Goal: Task Accomplishment & Management: Use online tool/utility

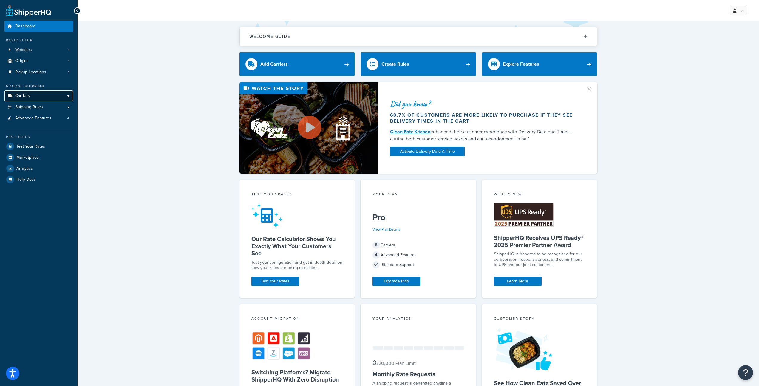
click at [35, 98] on link "Carriers" at bounding box center [38, 95] width 69 height 11
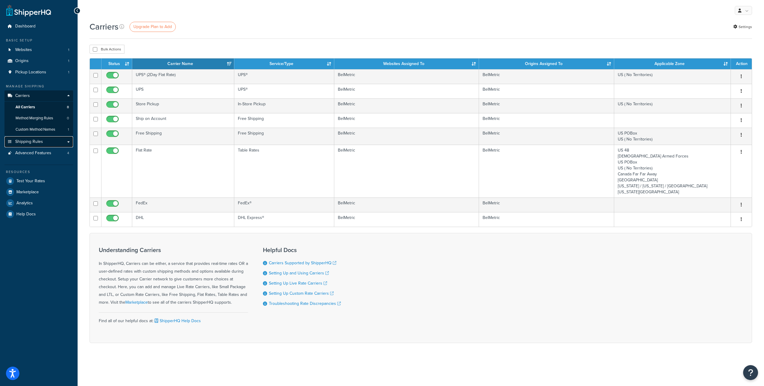
click at [34, 142] on span "Shipping Rules" at bounding box center [29, 141] width 28 height 5
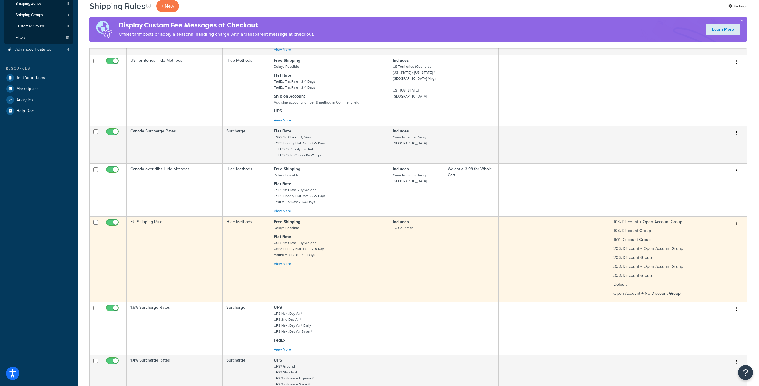
scroll to position [143, 0]
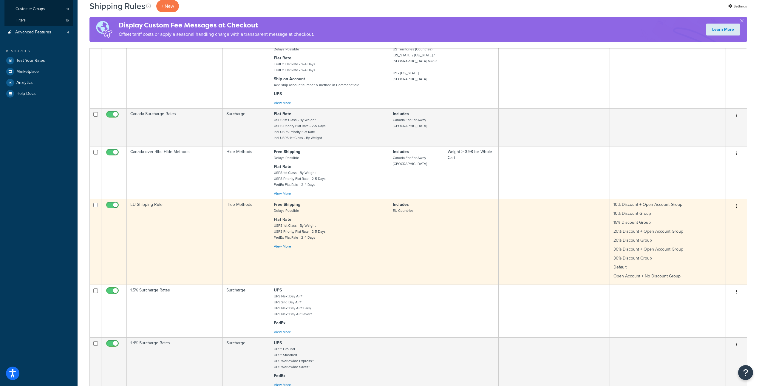
click at [176, 257] on td "EU Shipping Rule" at bounding box center [175, 242] width 96 height 86
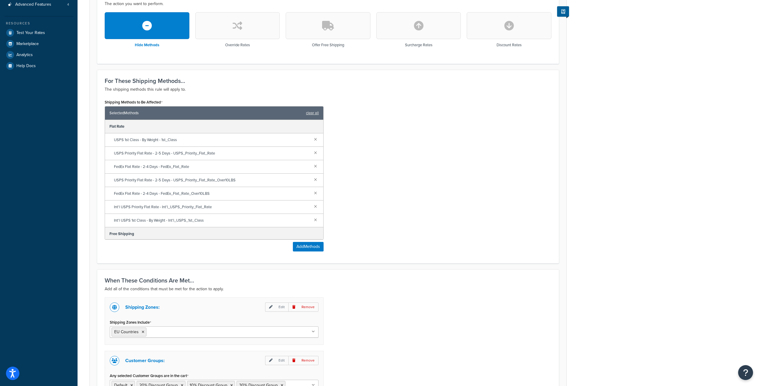
scroll to position [293, 0]
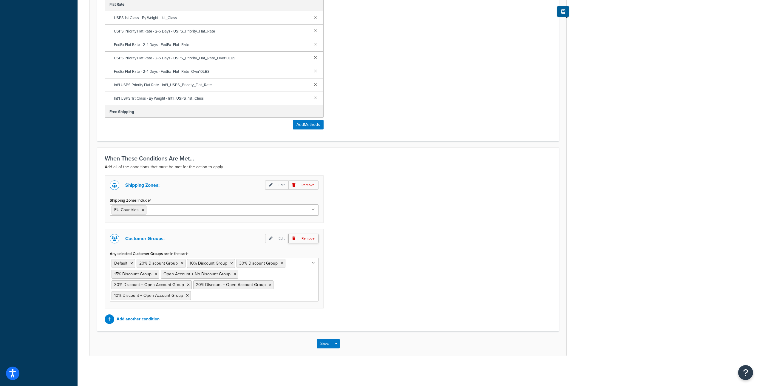
click at [302, 239] on p "Remove" at bounding box center [303, 238] width 30 height 9
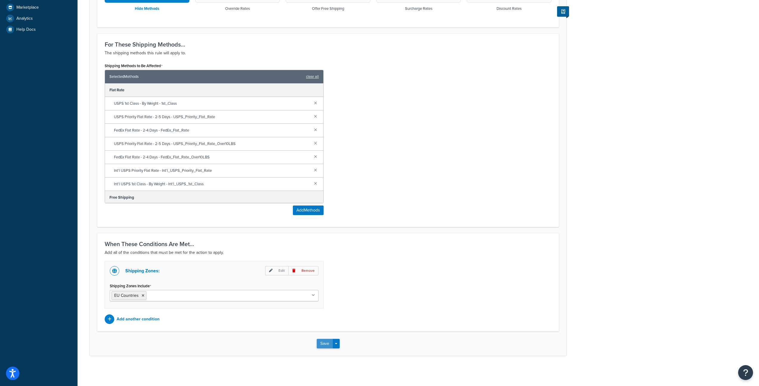
click at [327, 343] on button "Save" at bounding box center [325, 344] width 16 height 10
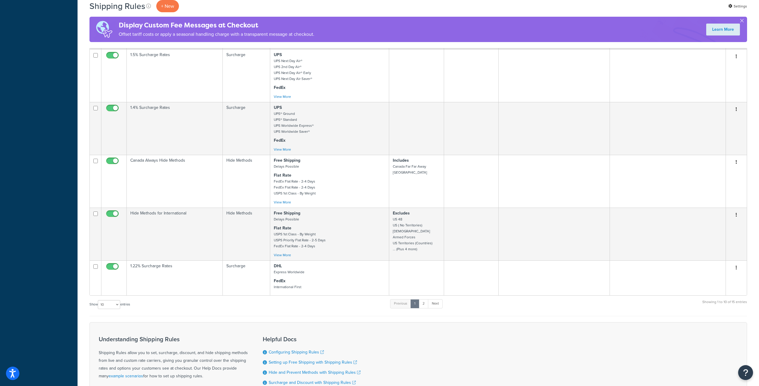
scroll to position [456, 0]
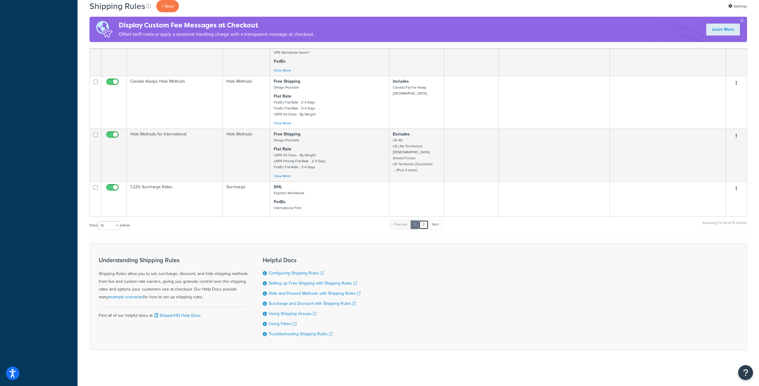
click at [424, 222] on link "2" at bounding box center [424, 224] width 10 height 9
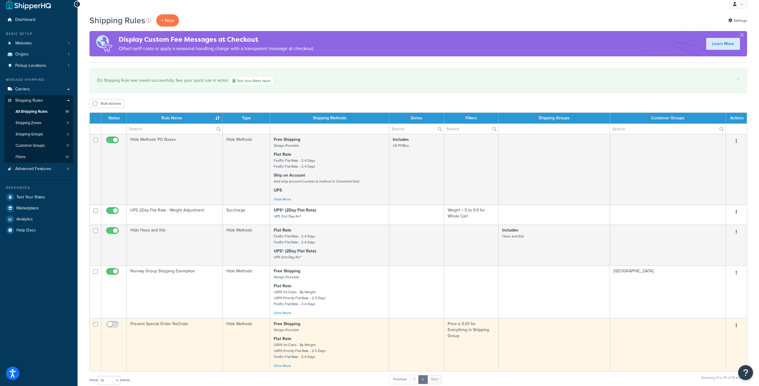
scroll to position [0, 0]
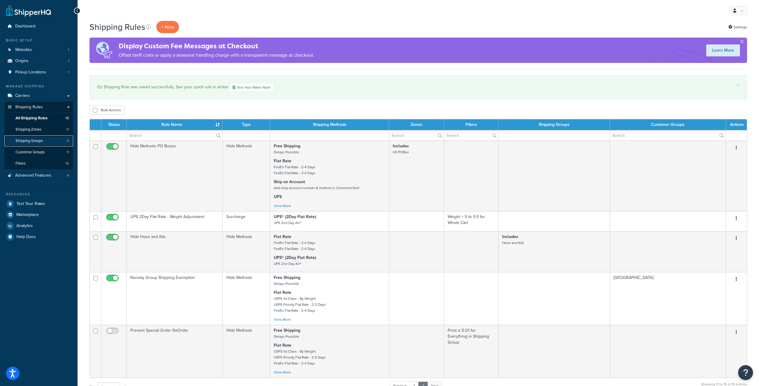
click at [38, 144] on link "Shipping Groups 3" at bounding box center [38, 140] width 69 height 11
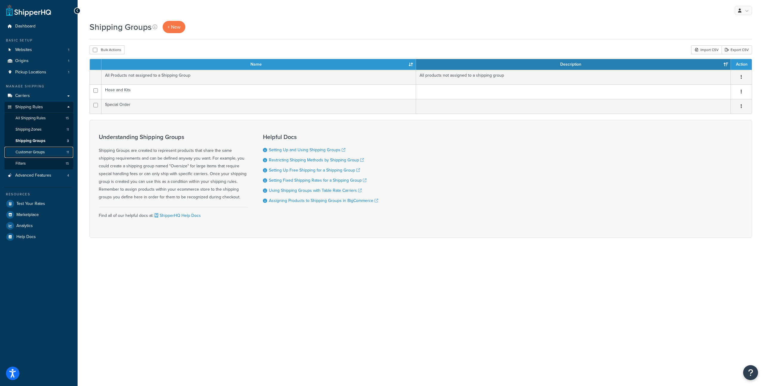
click at [38, 152] on span "Customer Groups" at bounding box center [30, 152] width 29 height 5
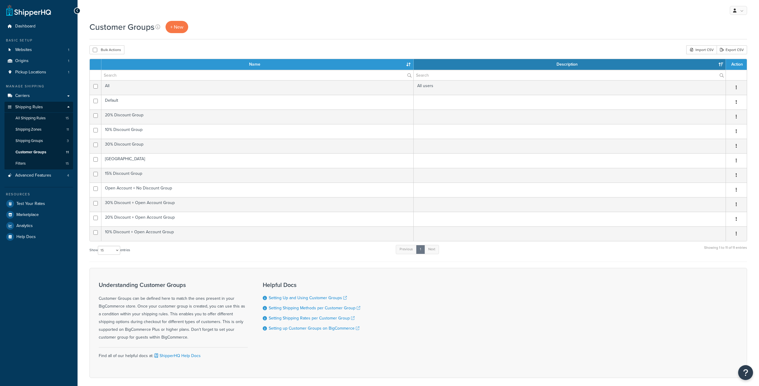
select select "15"
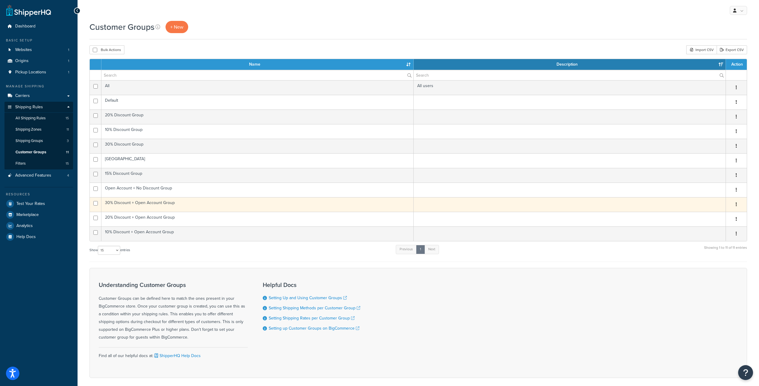
click at [180, 205] on td "30% Discount + Open Account Group" at bounding box center [257, 204] width 312 height 15
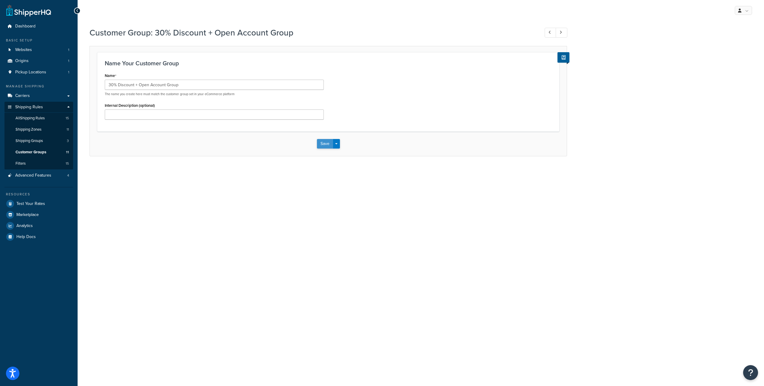
click at [320, 143] on button "Save" at bounding box center [325, 144] width 16 height 10
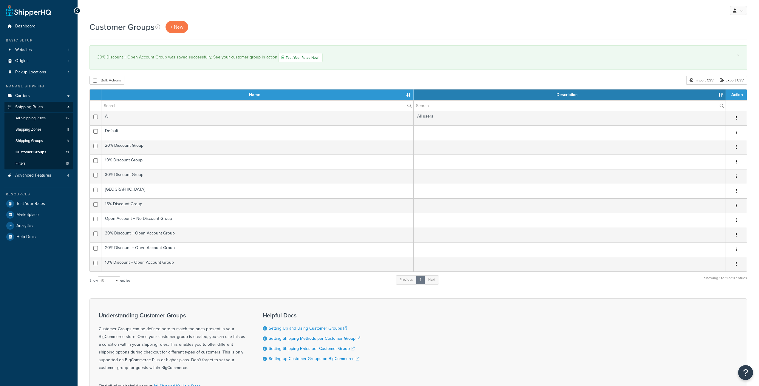
select select "15"
click at [36, 98] on link "Carriers" at bounding box center [38, 95] width 69 height 11
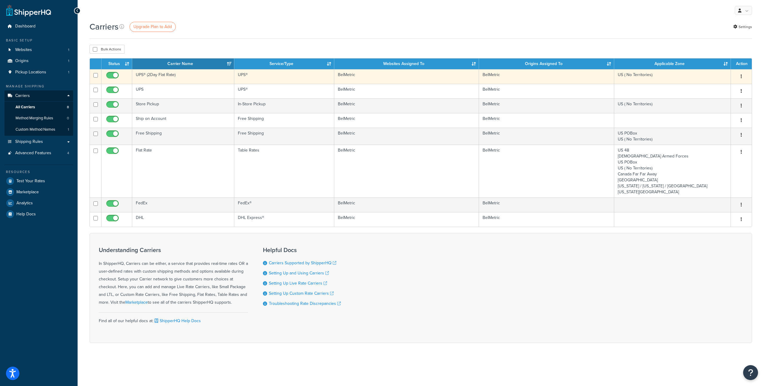
click at [194, 80] on td "UPS® (2Day Flat Rate)" at bounding box center [183, 76] width 102 height 15
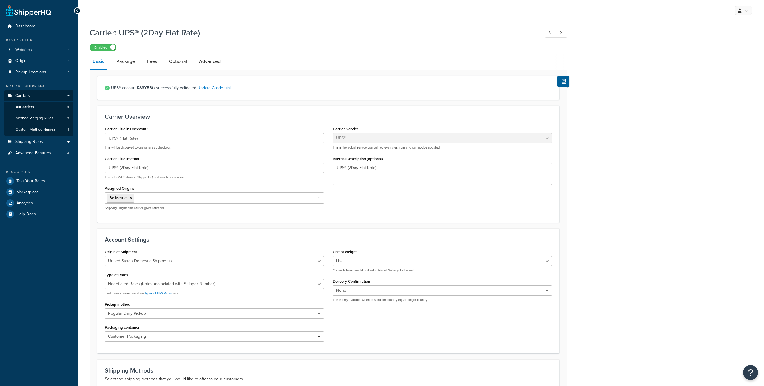
select select "ups"
click at [126, 64] on link "Package" at bounding box center [125, 61] width 24 height 14
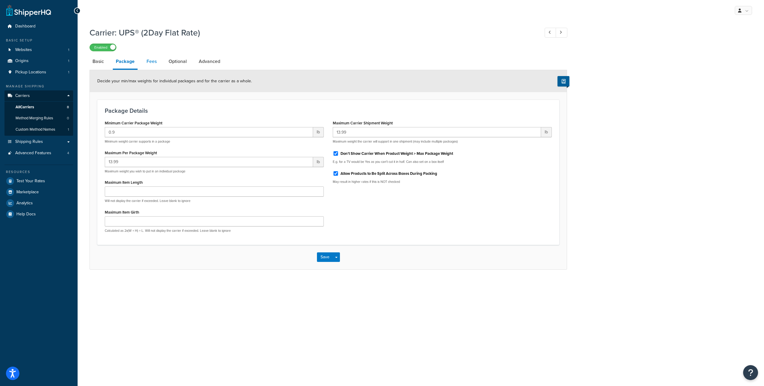
click at [154, 64] on link "Fees" at bounding box center [151, 61] width 16 height 14
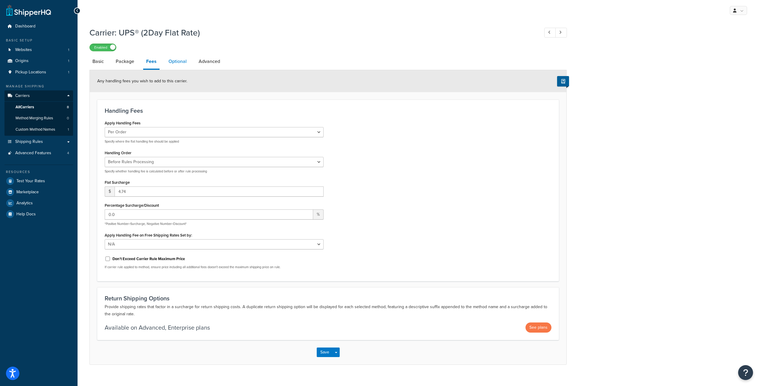
click at [177, 64] on link "Optional" at bounding box center [178, 61] width 24 height 14
select select "86982"
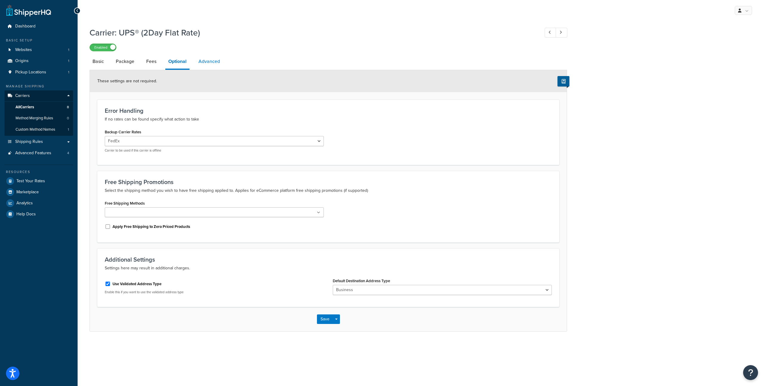
click at [211, 64] on link "Advanced" at bounding box center [208, 61] width 27 height 14
select select "false"
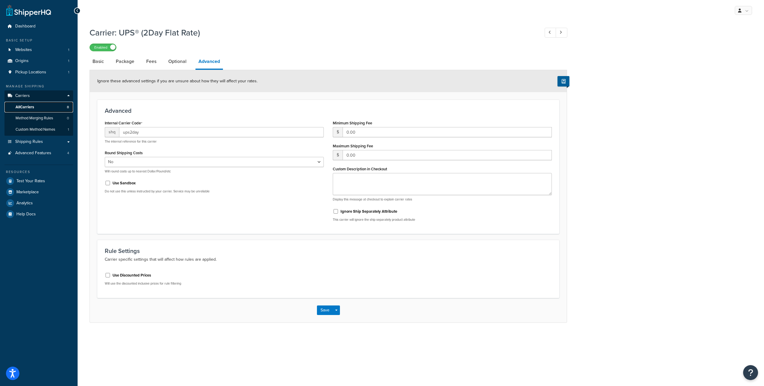
click at [44, 106] on link "All Carriers 8" at bounding box center [38, 107] width 69 height 11
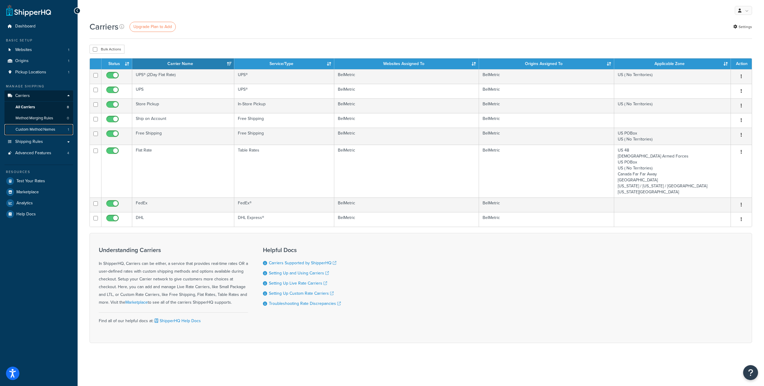
click at [55, 130] on span "Custom Method Names" at bounding box center [36, 129] width 40 height 5
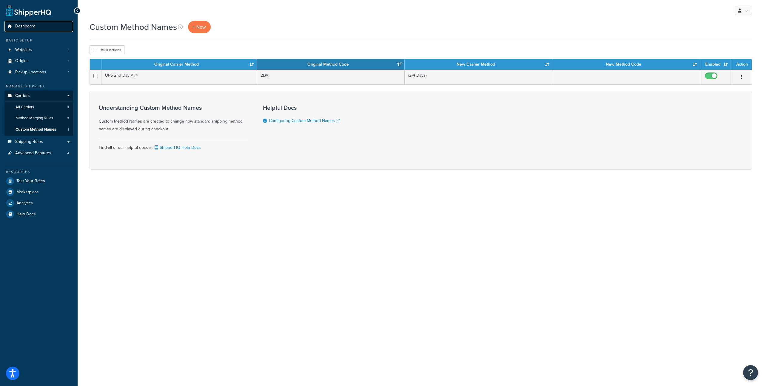
click at [31, 30] on link "Dashboard" at bounding box center [38, 26] width 69 height 11
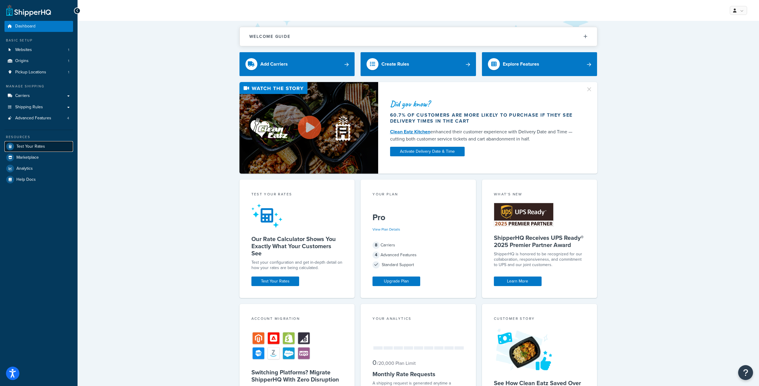
click at [29, 144] on span "Test Your Rates" at bounding box center [30, 146] width 29 height 5
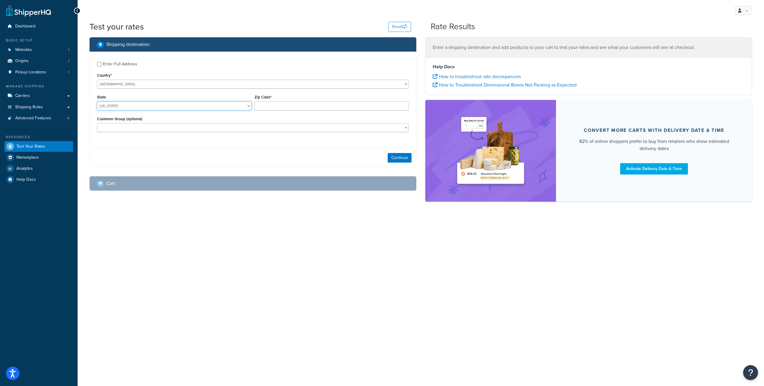
click at [144, 107] on select "[US_STATE] [US_STATE] [US_STATE] [US_STATE] [US_STATE] Armed Forces Americas Ar…" at bounding box center [174, 105] width 155 height 9
select select "NJ"
click at [97, 102] on select "[US_STATE] [US_STATE] [US_STATE] [US_STATE] [US_STATE] Armed Forces Americas Ar…" at bounding box center [174, 105] width 155 height 9
click at [267, 106] on input "Zip Code*" at bounding box center [331, 105] width 155 height 9
paste input "07981"
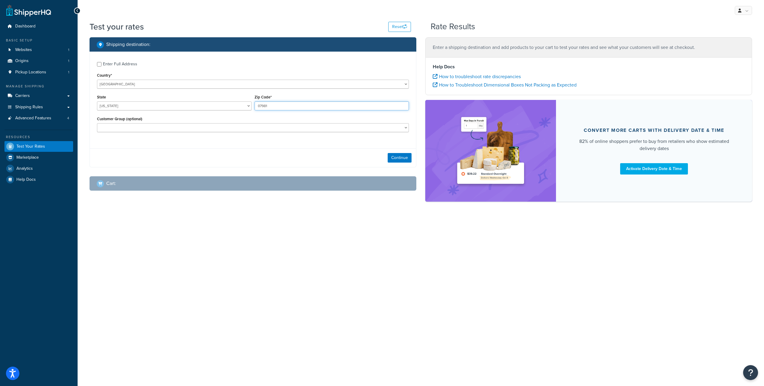
type input "07981"
click at [226, 128] on select "10% Discount + Open Account Group 10% Discount Group 15% Discount Group 20% Dis…" at bounding box center [253, 127] width 312 height 9
select select "30% Discount Group"
click at [97, 124] on select "10% Discount + Open Account Group 10% Discount Group 15% Discount Group 20% Dis…" at bounding box center [253, 127] width 312 height 9
click at [398, 159] on button "Continue" at bounding box center [399, 158] width 24 height 10
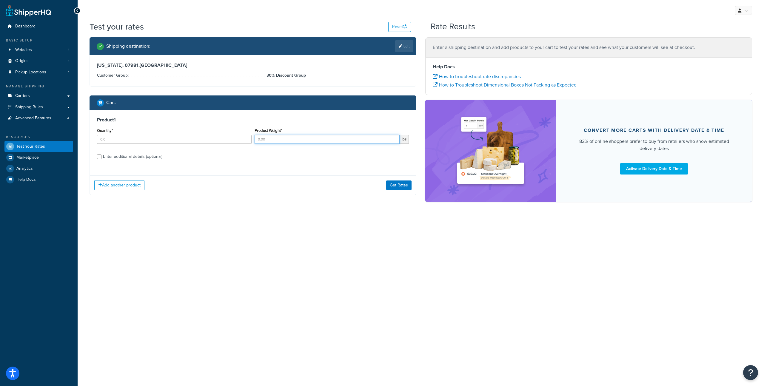
click at [271, 138] on input "Product Weight*" at bounding box center [326, 139] width 145 height 9
type input "1"
type input "50"
click at [394, 187] on button "Get Rates" at bounding box center [398, 185] width 25 height 10
click at [130, 139] on input "Quantity*" at bounding box center [174, 139] width 155 height 9
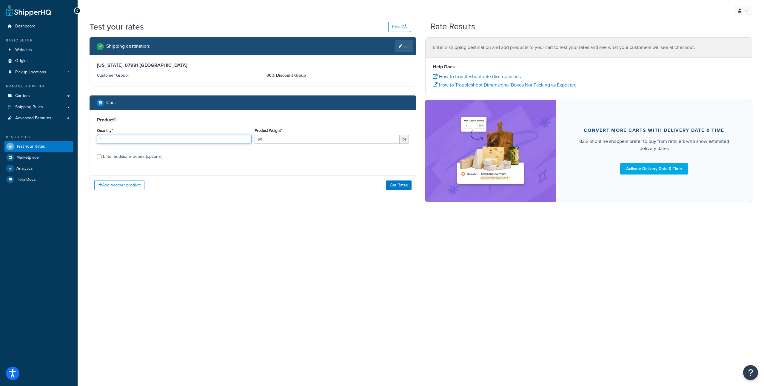
type input "1"
drag, startPoint x: 267, startPoint y: 139, endPoint x: 240, endPoint y: 139, distance: 27.1
click at [239, 139] on div "Quantity* 1 Product Weight* 50 lbs" at bounding box center [252, 137] width 315 height 22
type input "48"
click at [398, 185] on button "Get Rates" at bounding box center [398, 185] width 25 height 10
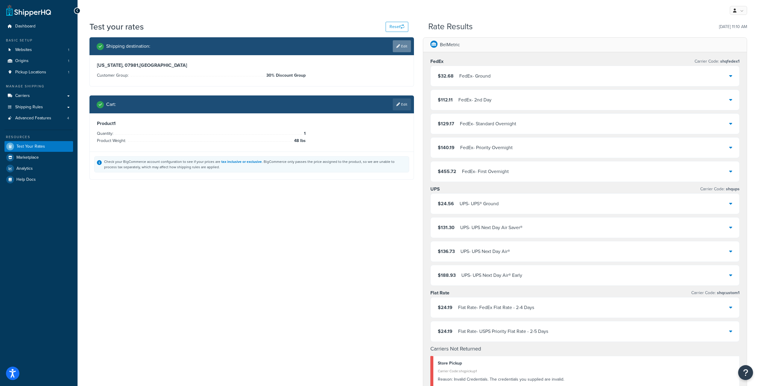
click at [402, 45] on link "Edit" at bounding box center [402, 46] width 18 height 12
select select "NJ"
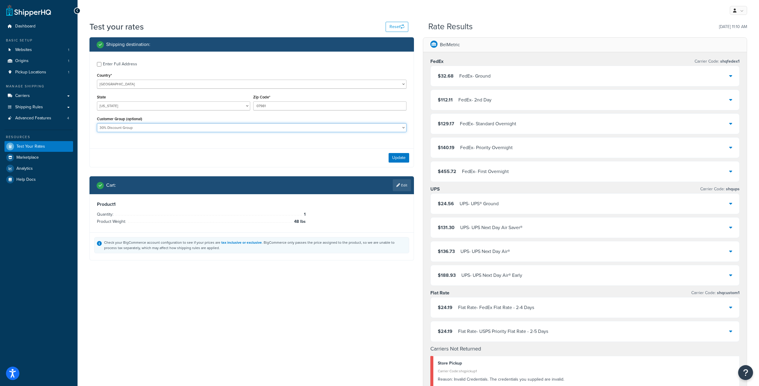
click at [160, 127] on select "10% Discount + Open Account Group 10% Discount Group 15% Discount Group 20% Dis…" at bounding box center [252, 127] width 310 height 9
select select "Default"
click at [97, 124] on select "10% Discount + Open Account Group 10% Discount Group 15% Discount Group 20% Dis…" at bounding box center [252, 127] width 310 height 9
click at [397, 158] on button "Update" at bounding box center [399, 158] width 21 height 10
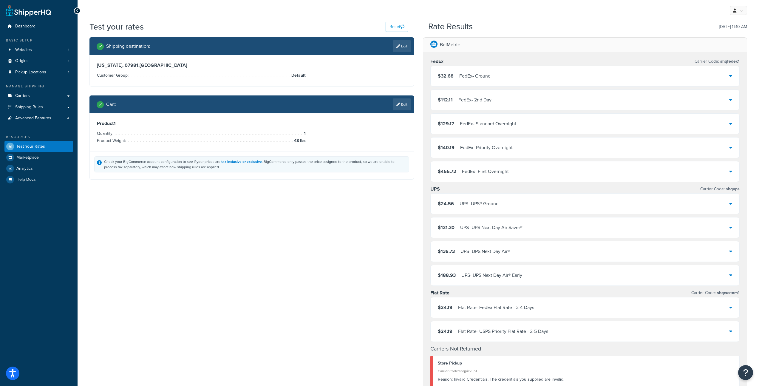
click at [77, 12] on icon at bounding box center [77, 11] width 3 height 4
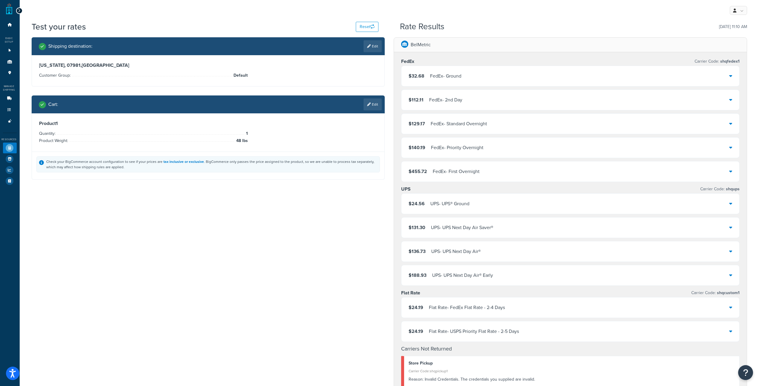
drag, startPoint x: 36, startPoint y: 21, endPoint x: 34, endPoint y: 11, distance: 10.6
click at [36, 21] on h1 "Test your rates" at bounding box center [59, 27] width 54 height 12
